Goal: Navigation & Orientation: Find specific page/section

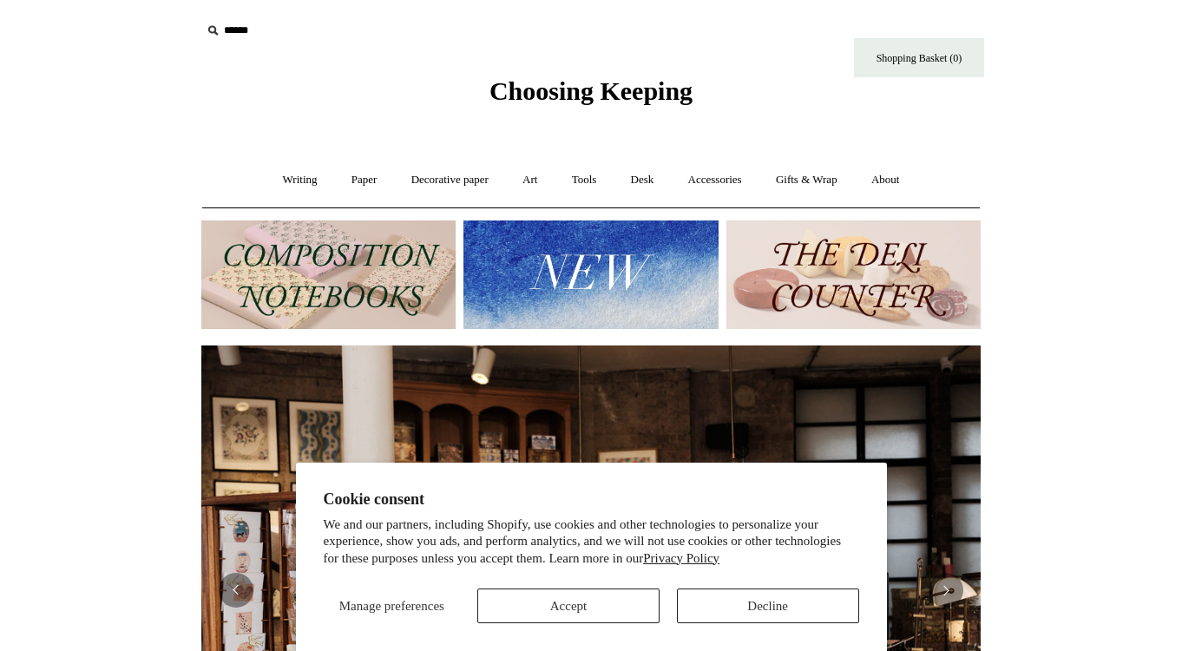
click at [554, 604] on button "Accept" at bounding box center [568, 605] width 182 height 35
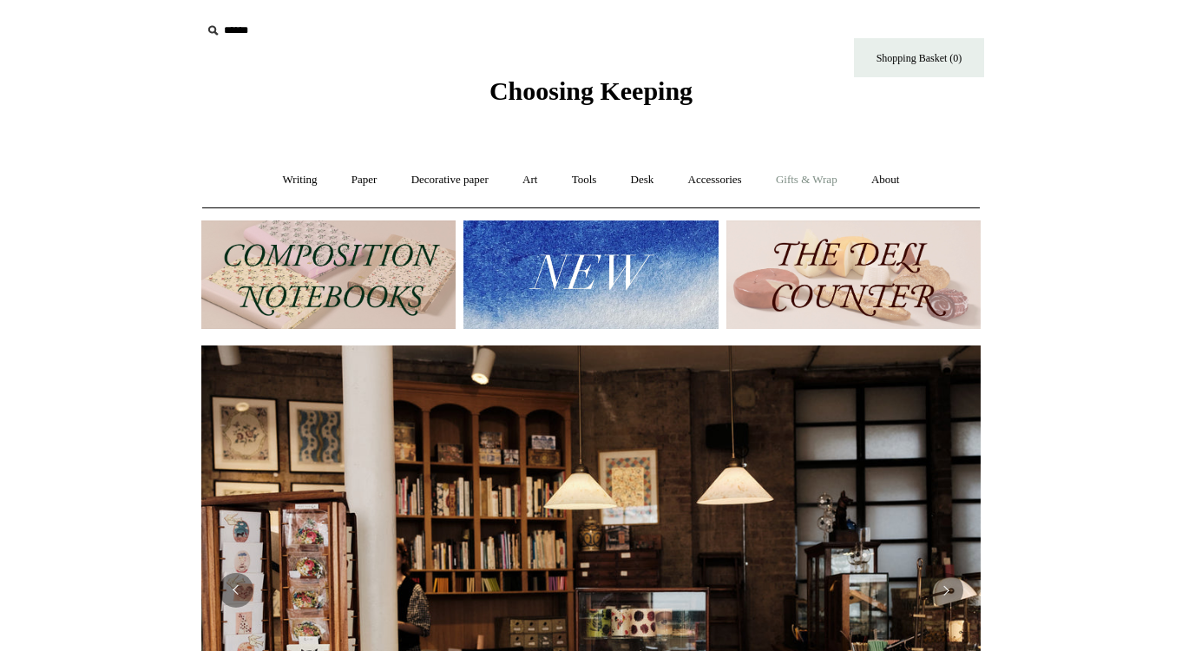
click at [829, 180] on link "Gifts & Wrap +" at bounding box center [806, 180] width 93 height 46
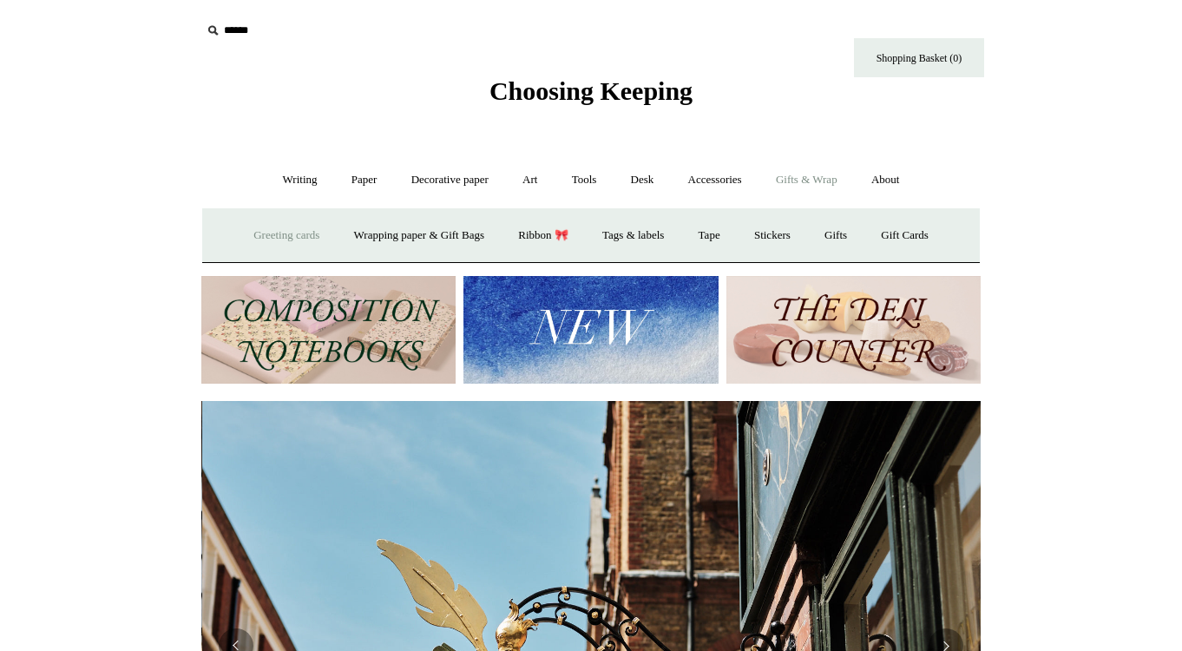
scroll to position [0, 779]
click at [421, 238] on link "Wrapping paper & Gift Bags" at bounding box center [418, 236] width 161 height 46
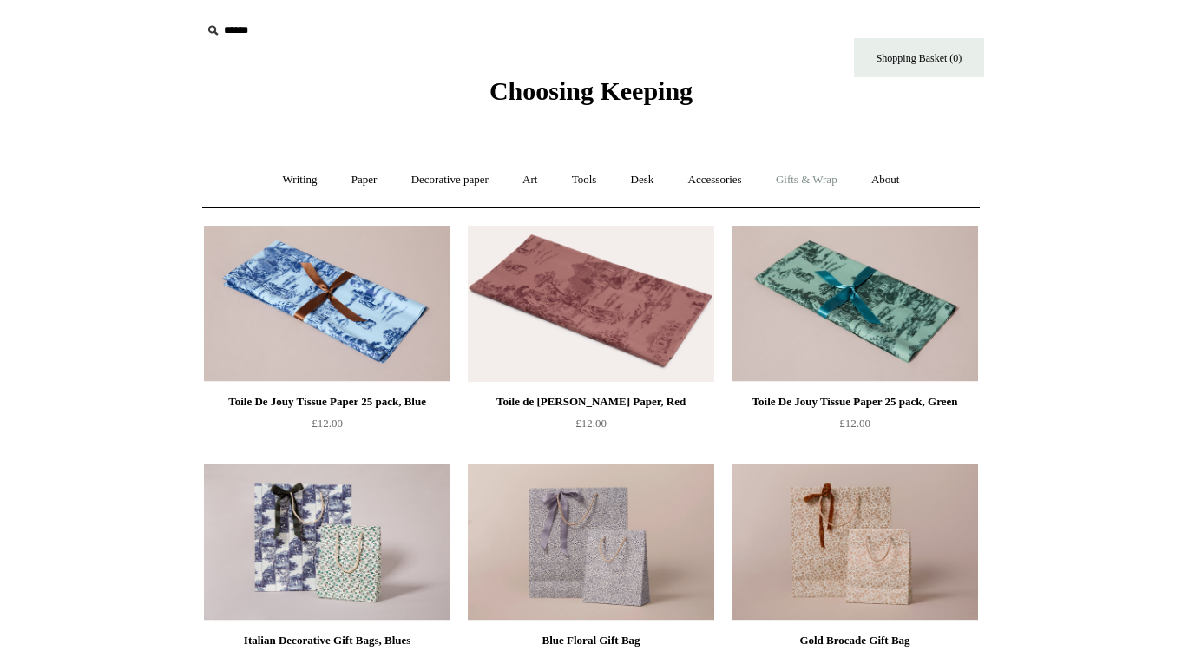
click at [811, 174] on link "Gifts & Wrap +" at bounding box center [806, 180] width 93 height 46
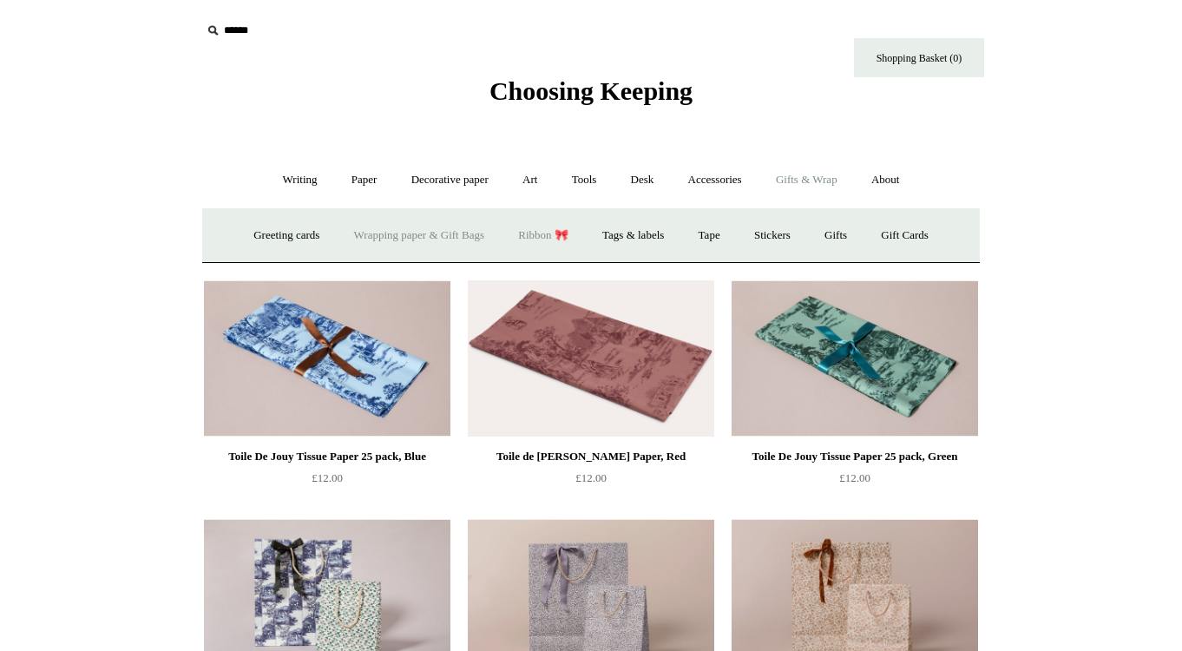
click at [561, 230] on link "Ribbon 🎀" at bounding box center [543, 236] width 82 height 46
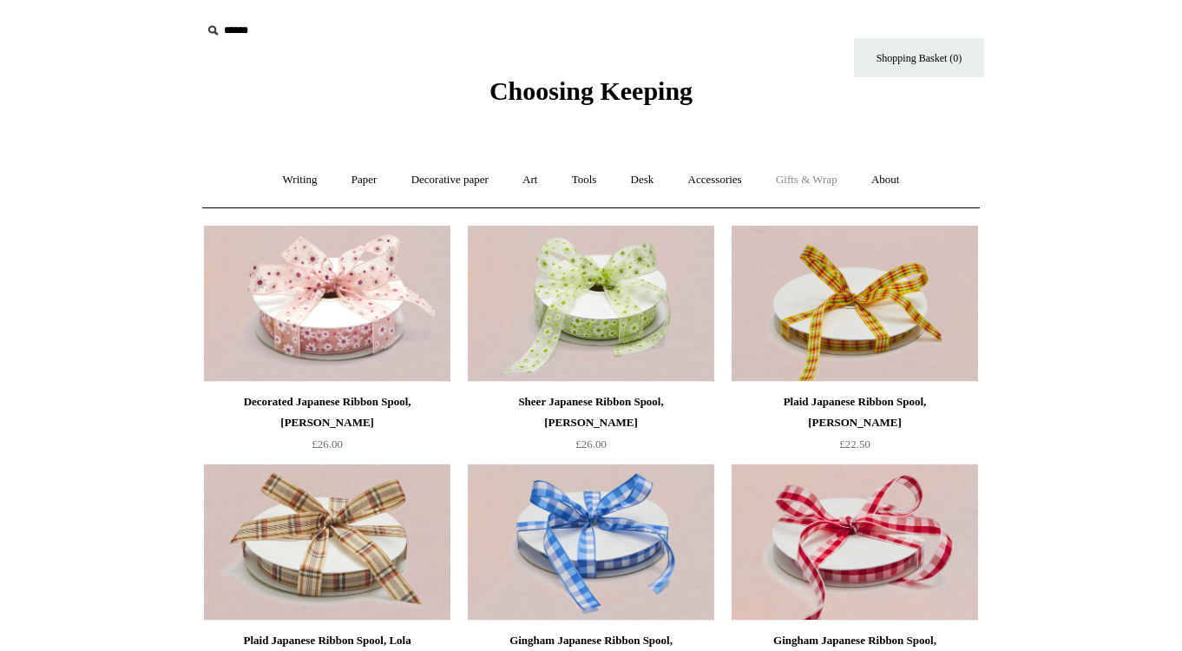
click at [830, 174] on link "Gifts & Wrap +" at bounding box center [806, 180] width 93 height 46
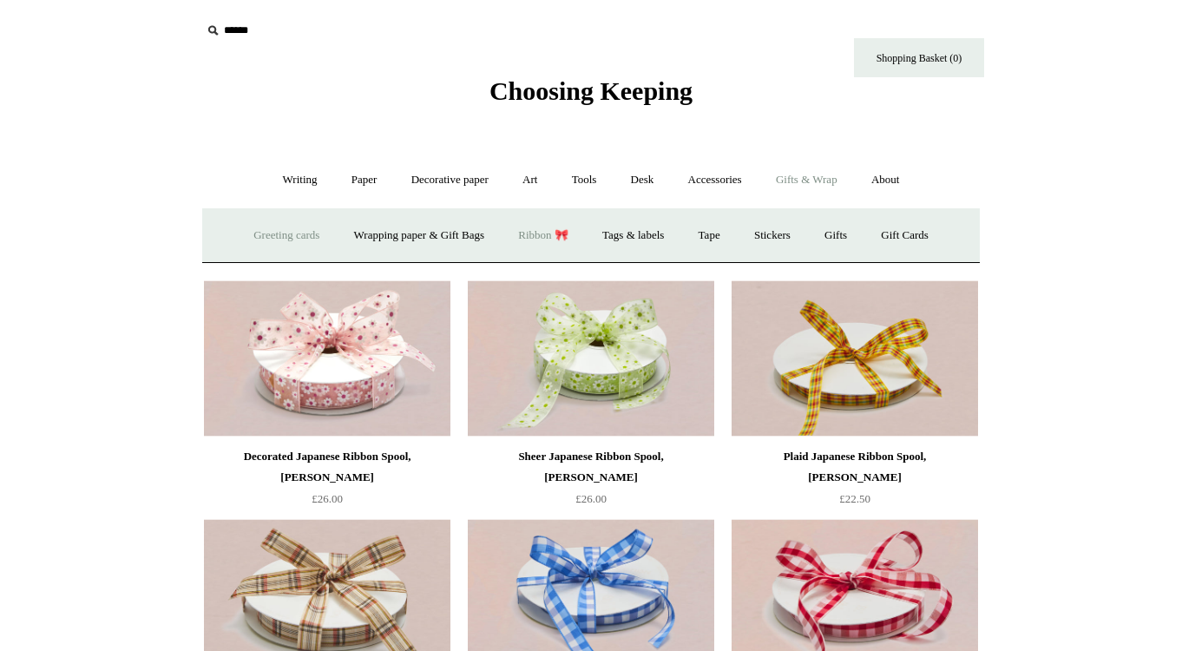
click at [258, 239] on link "Greeting cards +" at bounding box center [286, 236] width 97 height 46
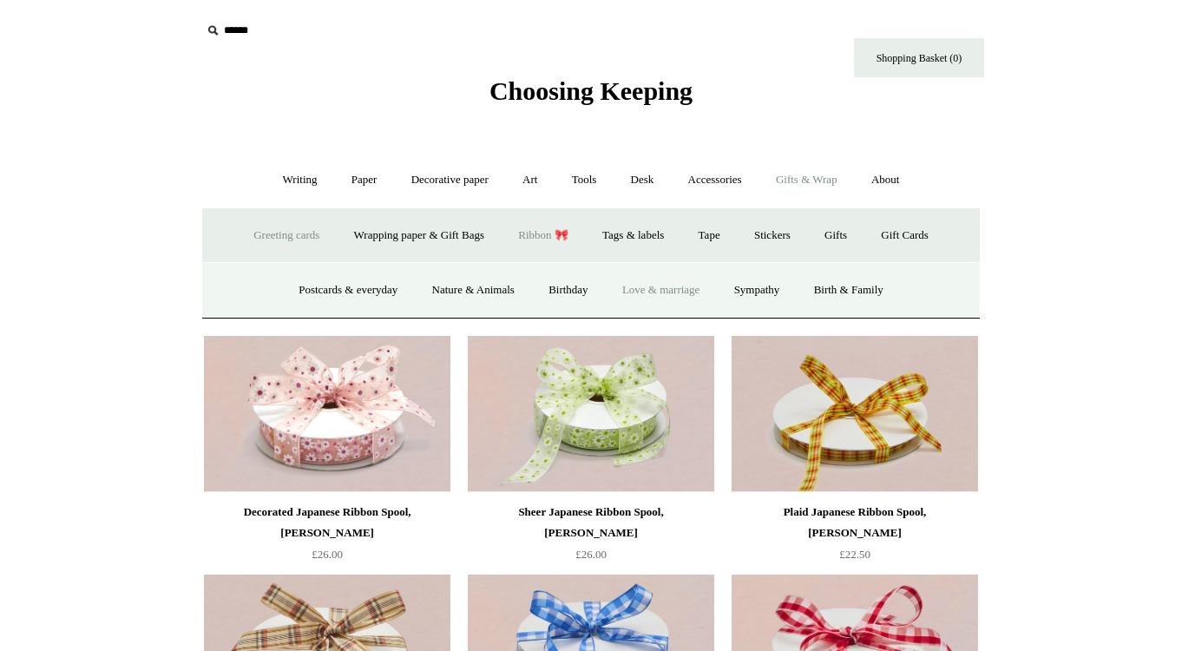
click at [685, 286] on link "Love & marriage" at bounding box center [661, 290] width 109 height 46
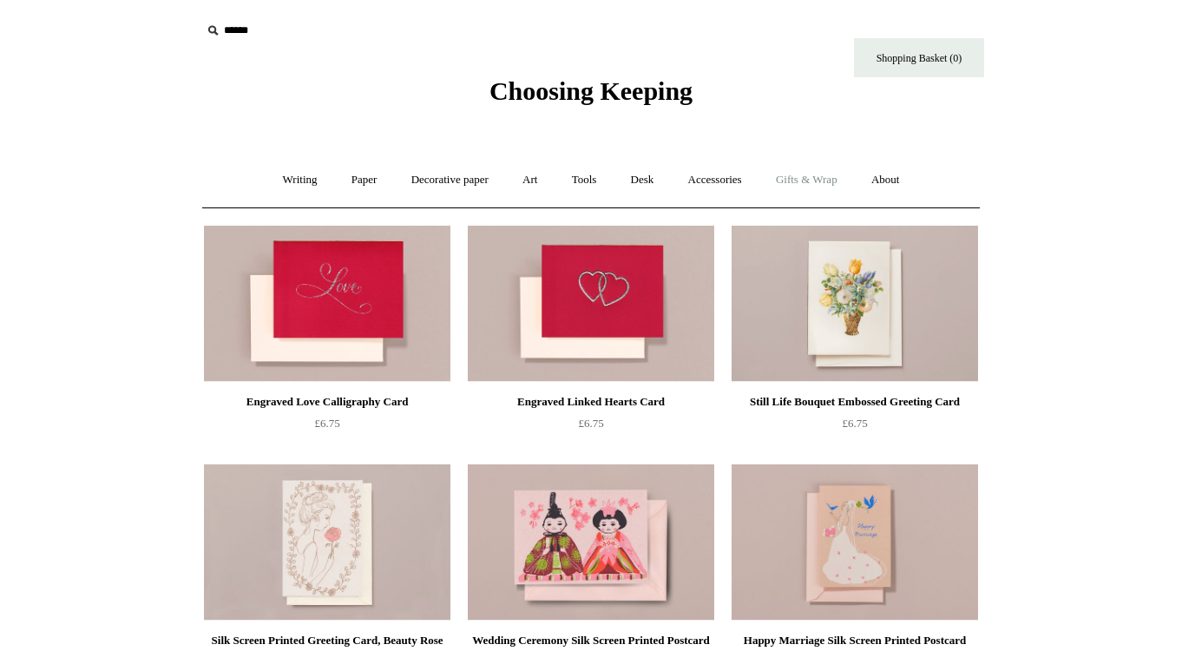
click at [797, 180] on link "Gifts & Wrap +" at bounding box center [806, 180] width 93 height 46
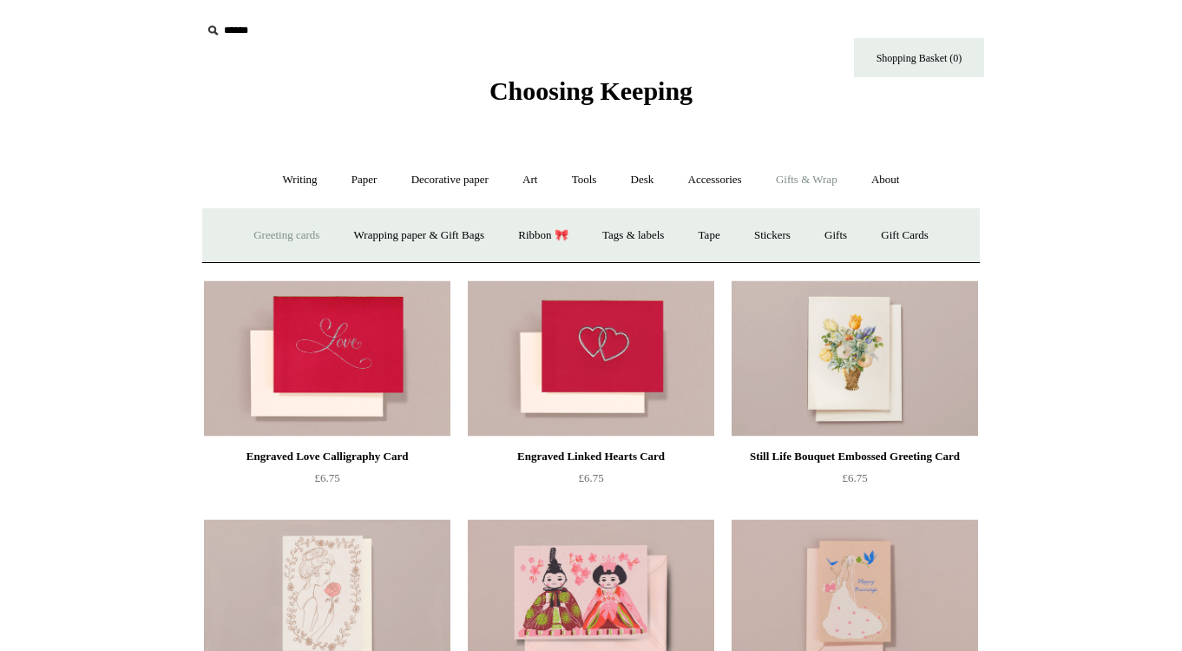
click at [271, 239] on link "Greeting cards +" at bounding box center [286, 236] width 97 height 46
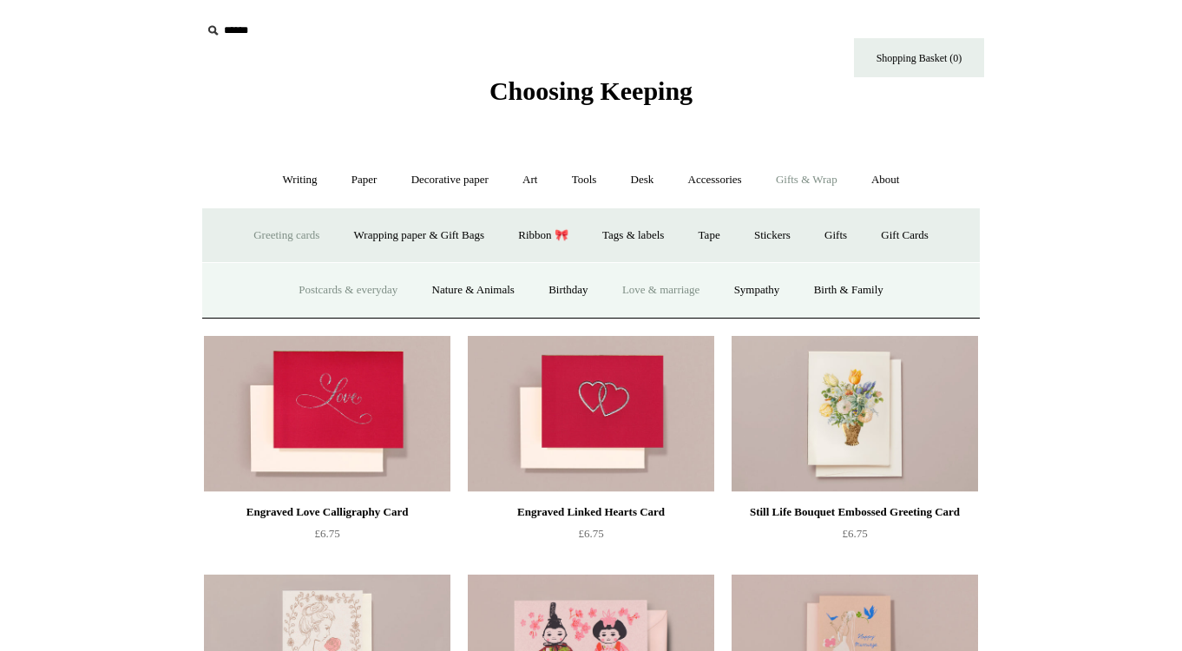
click at [336, 283] on link "Postcards & everyday" at bounding box center [348, 290] width 130 height 46
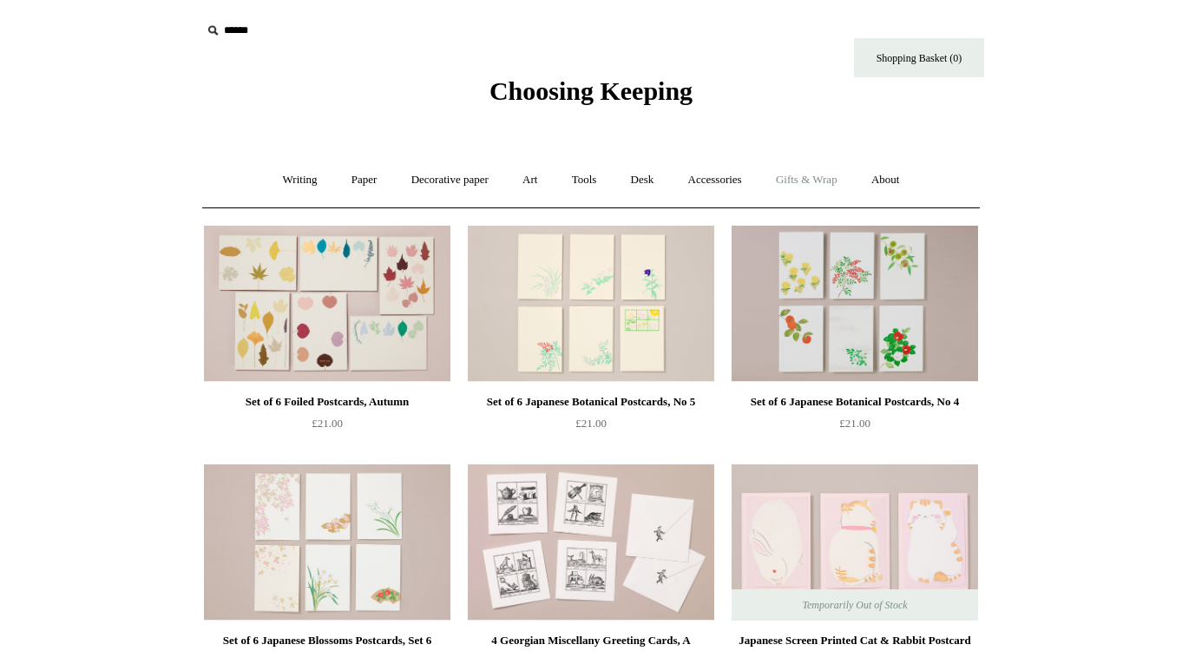
click at [790, 180] on link "Gifts & Wrap +" at bounding box center [806, 180] width 93 height 46
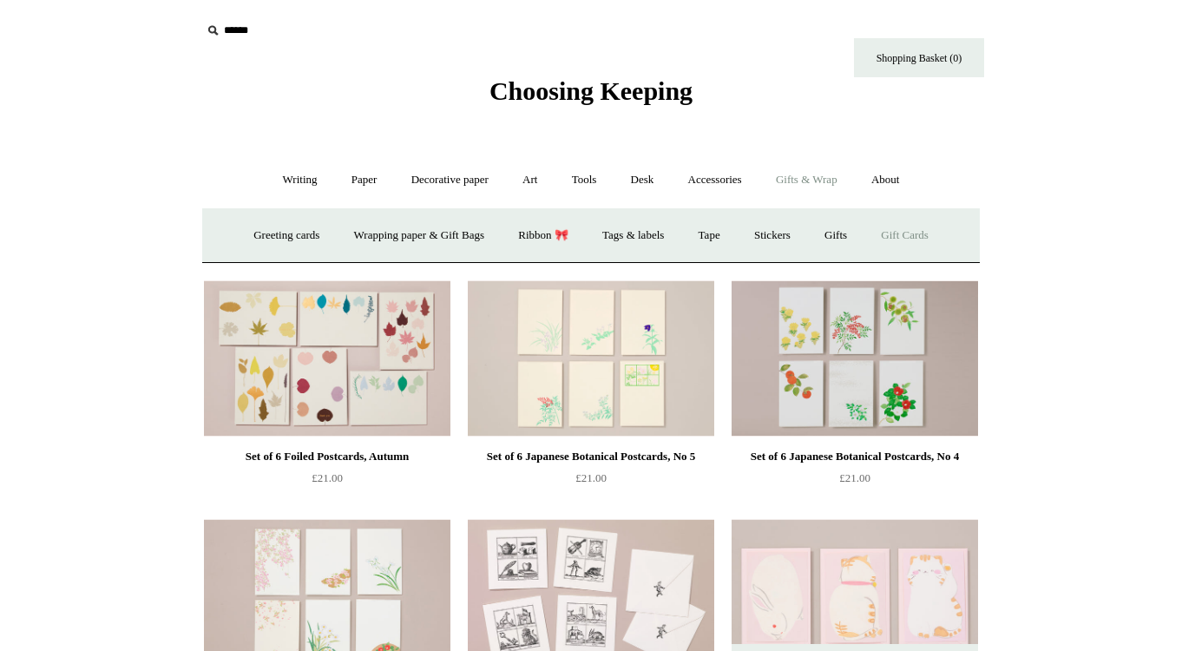
click at [910, 233] on link "Gift Cards" at bounding box center [904, 236] width 79 height 46
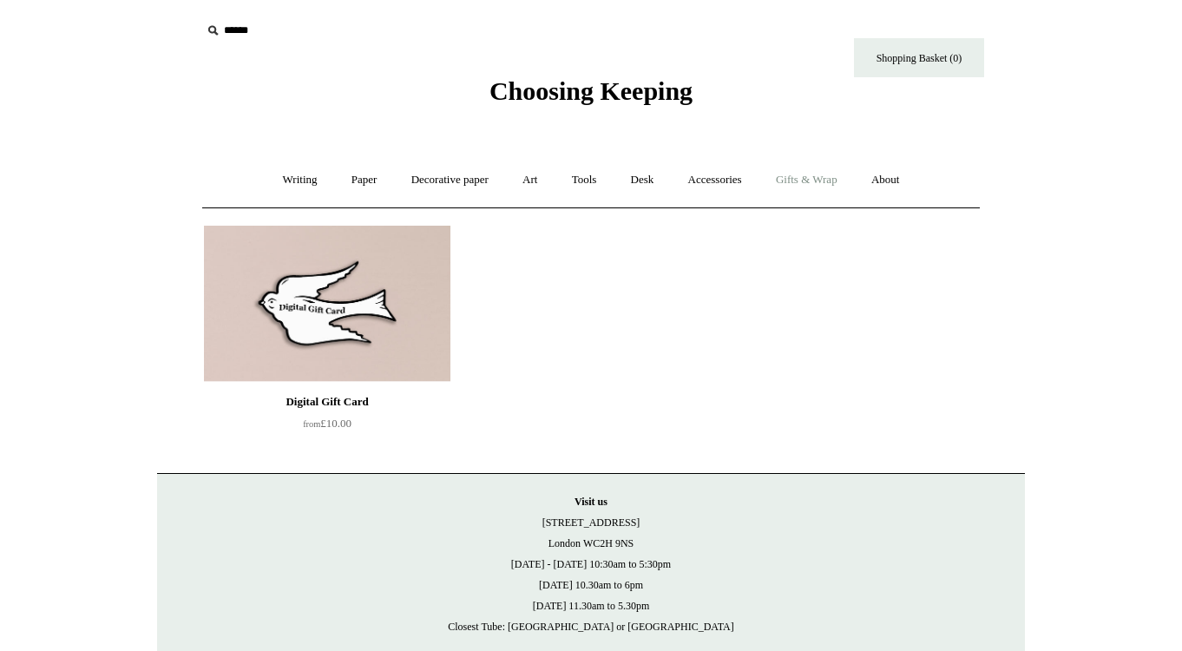
click at [809, 170] on link "Gifts & Wrap +" at bounding box center [806, 180] width 93 height 46
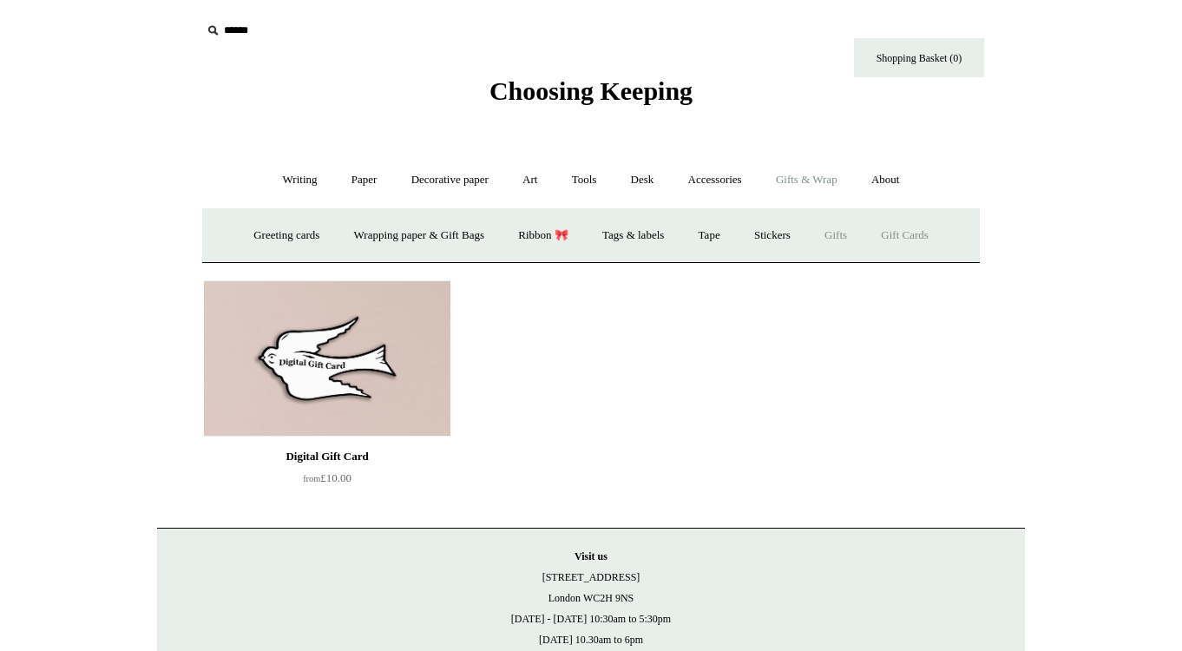
click at [846, 234] on link "Gifts +" at bounding box center [836, 236] width 54 height 46
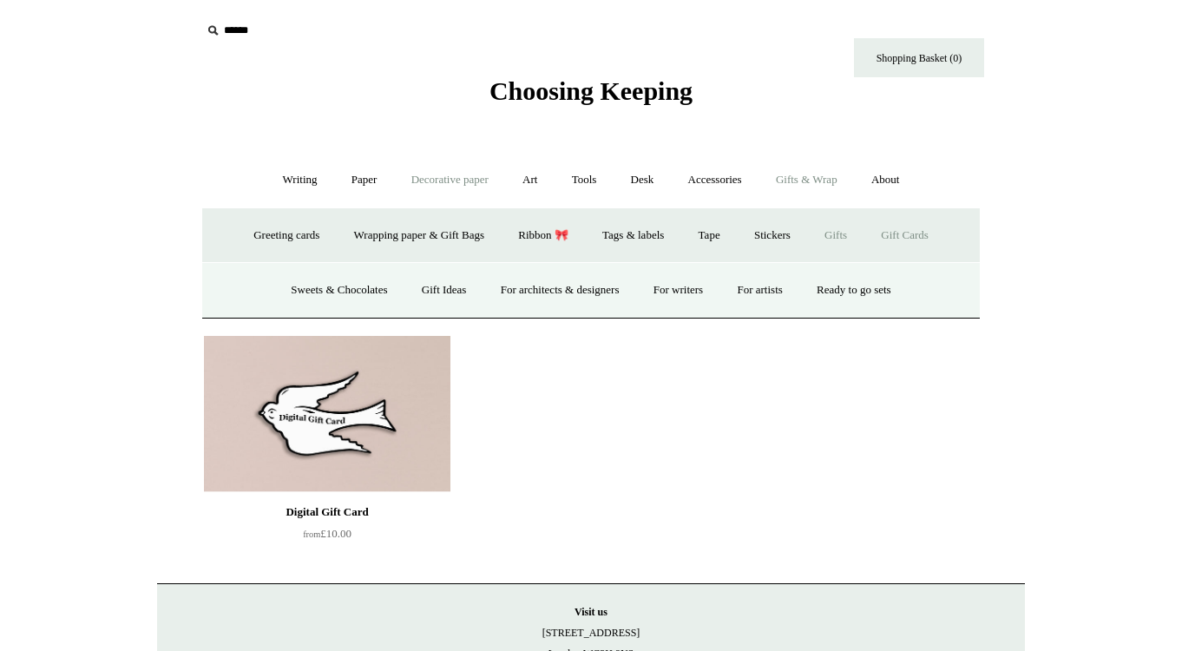
click at [447, 174] on link "Decorative paper +" at bounding box center [450, 180] width 108 height 46
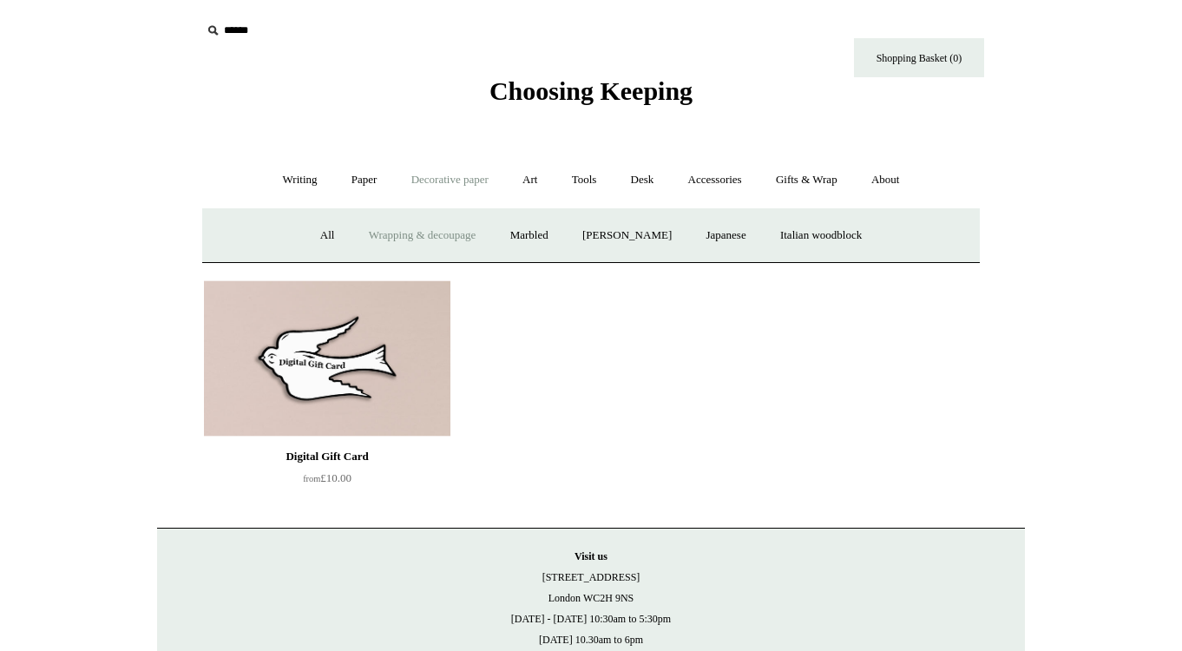
click at [454, 228] on link "Wrapping & decoupage" at bounding box center [422, 236] width 139 height 46
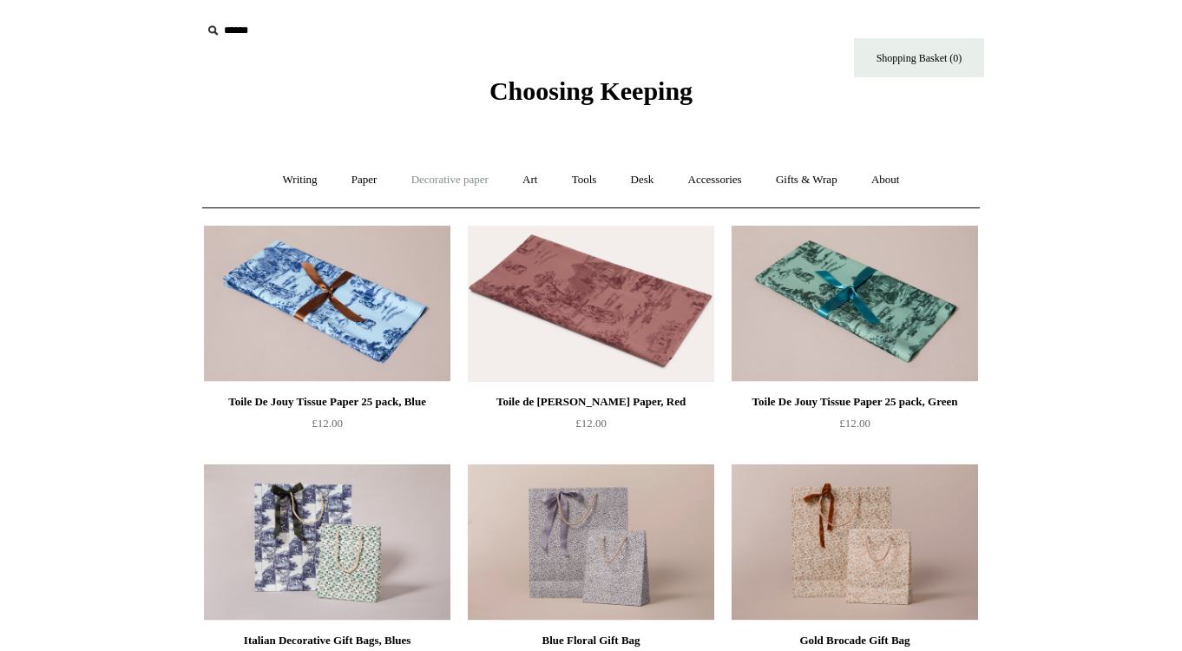
click at [450, 178] on link "Decorative paper +" at bounding box center [450, 180] width 108 height 46
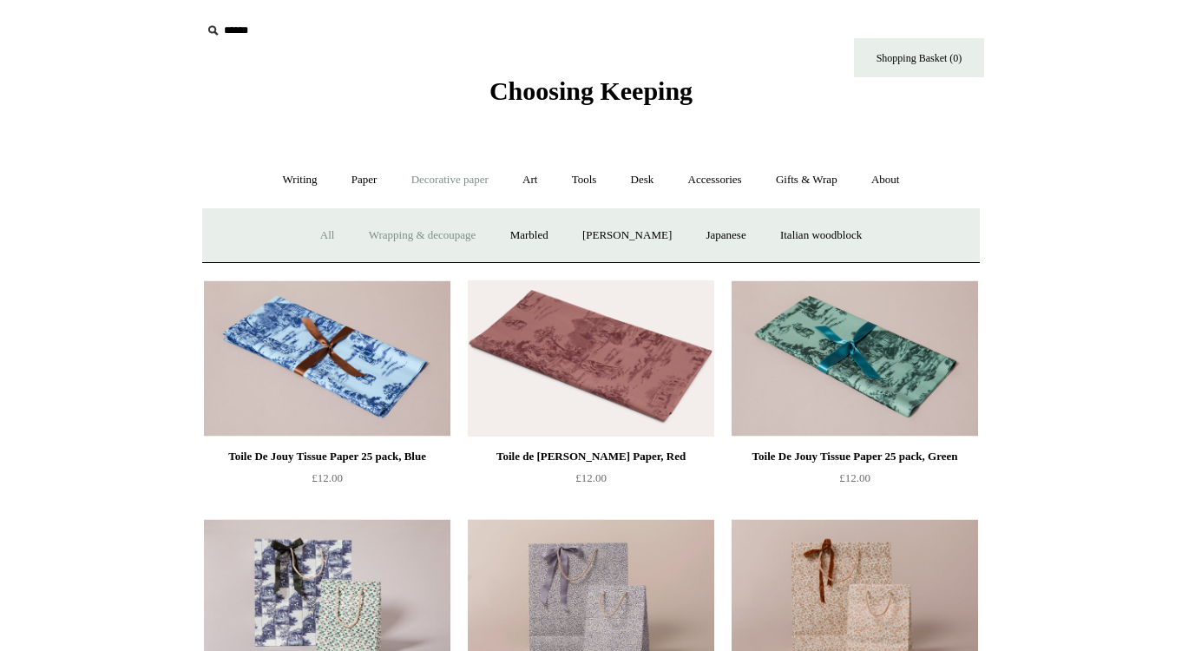
click at [311, 235] on link "All" at bounding box center [328, 236] width 46 height 46
